Goal: Task Accomplishment & Management: Use online tool/utility

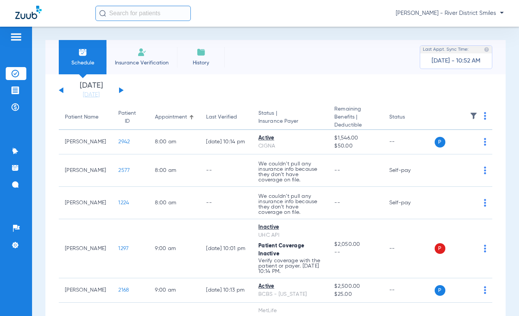
click at [152, 45] on li "Insurance Verification" at bounding box center [142, 57] width 71 height 34
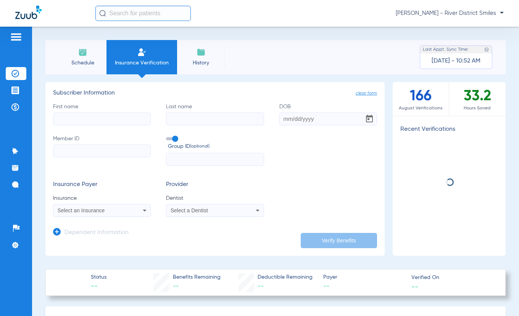
click at [125, 121] on input "First name" at bounding box center [102, 119] width 98 height 13
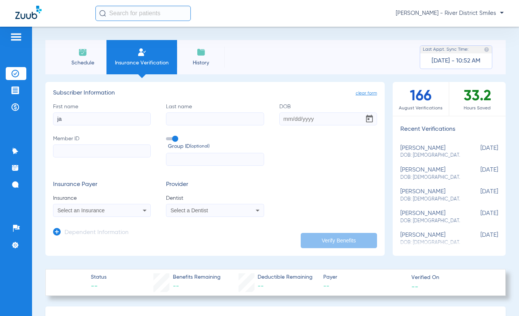
type input "ja"
type input "[PERSON_NAME]"
click at [286, 118] on input "DOB Required" at bounding box center [328, 119] width 98 height 13
click at [286, 119] on input "08211955" at bounding box center [328, 119] width 98 height 13
type input "[DATE]"
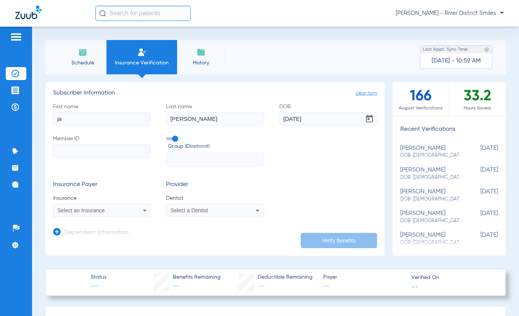
click at [113, 153] on input "Member ID" at bounding box center [102, 151] width 98 height 13
click at [132, 118] on input "ja" at bounding box center [102, 119] width 98 height 13
type input "[PERSON_NAME]"
click at [119, 159] on label "Member ID Required" at bounding box center [102, 150] width 98 height 31
click at [119, 158] on input "Member ID Required" at bounding box center [102, 151] width 98 height 13
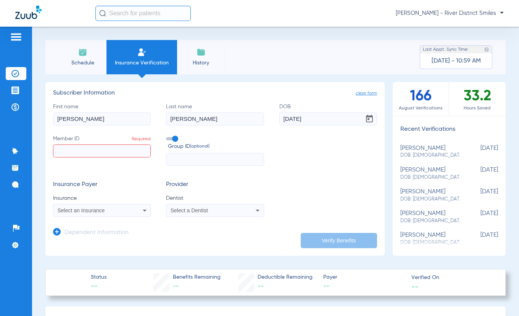
click at [117, 150] on input "Member ID Required" at bounding box center [102, 151] width 98 height 13
click at [81, 149] on input "Member ID Required" at bounding box center [102, 151] width 98 height 13
type input "ZCS99584740"
click at [140, 209] on icon at bounding box center [144, 210] width 9 height 9
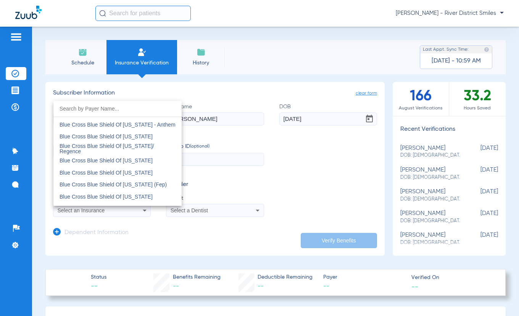
scroll to position [840, 0]
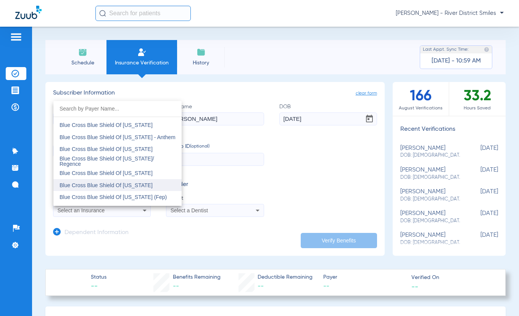
click at [137, 180] on mat-option "Blue Cross Blue Shield Of [US_STATE]" at bounding box center [117, 185] width 128 height 12
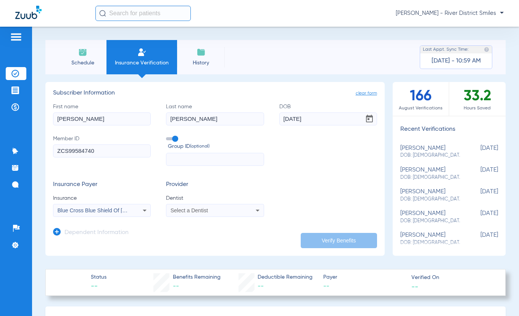
click at [176, 208] on span "Select a Dentist" at bounding box center [189, 211] width 37 height 6
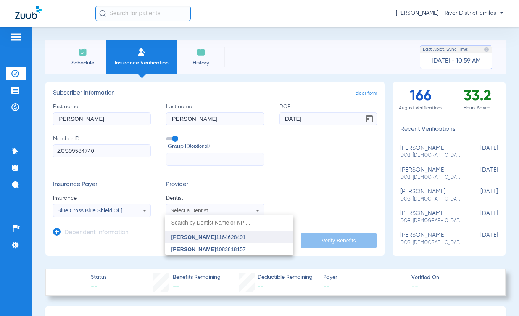
click at [194, 240] on span "[PERSON_NAME]" at bounding box center [193, 237] width 45 height 6
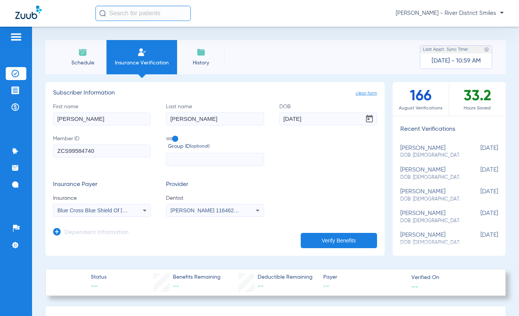
click at [334, 241] on button "Verify Benefits" at bounding box center [339, 240] width 76 height 15
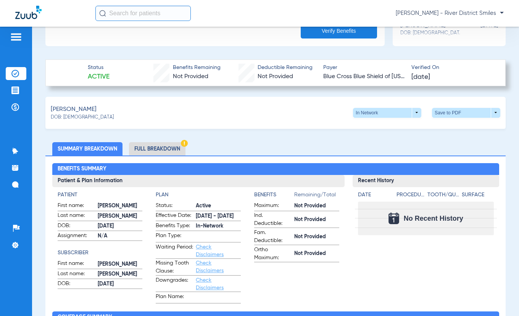
scroll to position [267, 0]
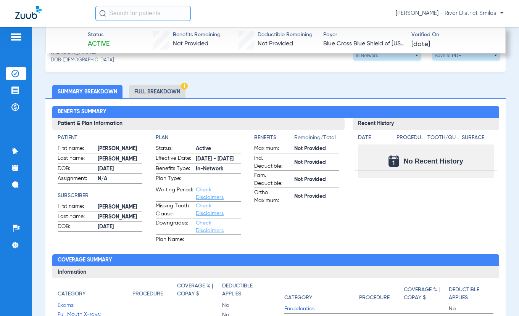
click at [155, 89] on li "Full Breakdown" at bounding box center [157, 91] width 57 height 13
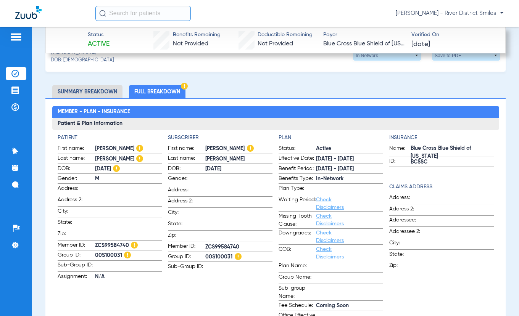
click at [185, 86] on img at bounding box center [184, 86] width 7 height 7
click at [111, 91] on li "Summary Breakdown" at bounding box center [87, 91] width 70 height 13
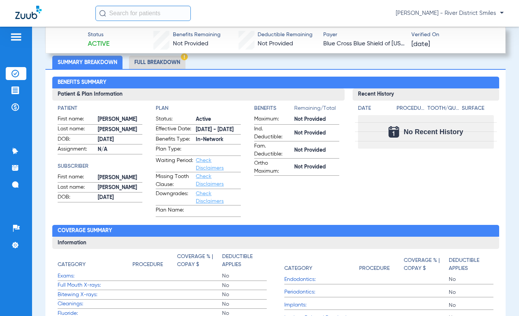
scroll to position [229, 0]
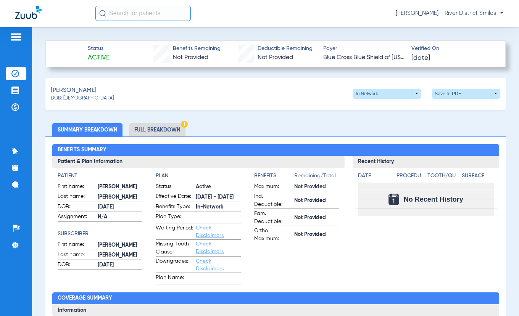
click at [172, 124] on li "Full Breakdown" at bounding box center [157, 129] width 57 height 13
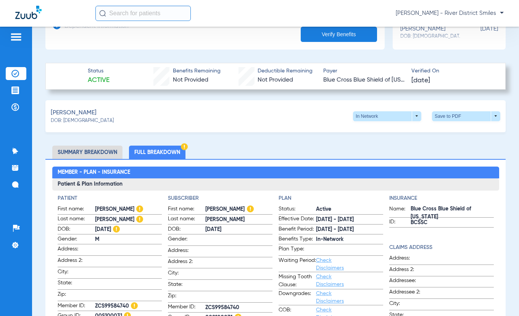
scroll to position [54, 0]
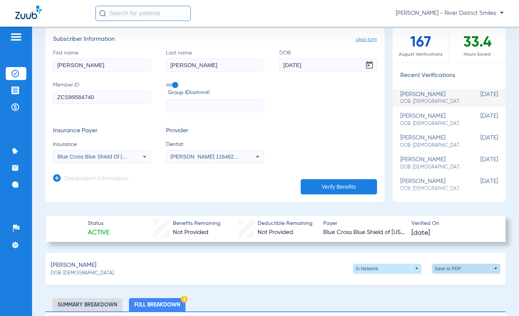
click at [471, 267] on span at bounding box center [466, 269] width 68 height 10
click at [408, 279] on button "insert_drive_file Save to PDF" at bounding box center [396, 283] width 58 height 15
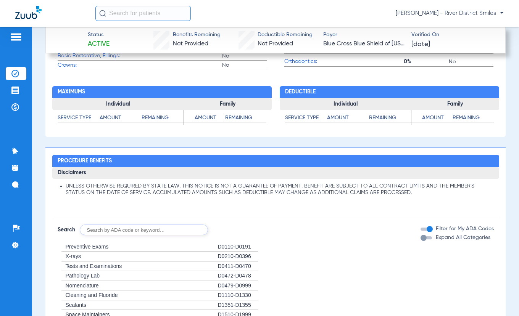
scroll to position [779, 0]
